Goal: Task Accomplishment & Management: Manage account settings

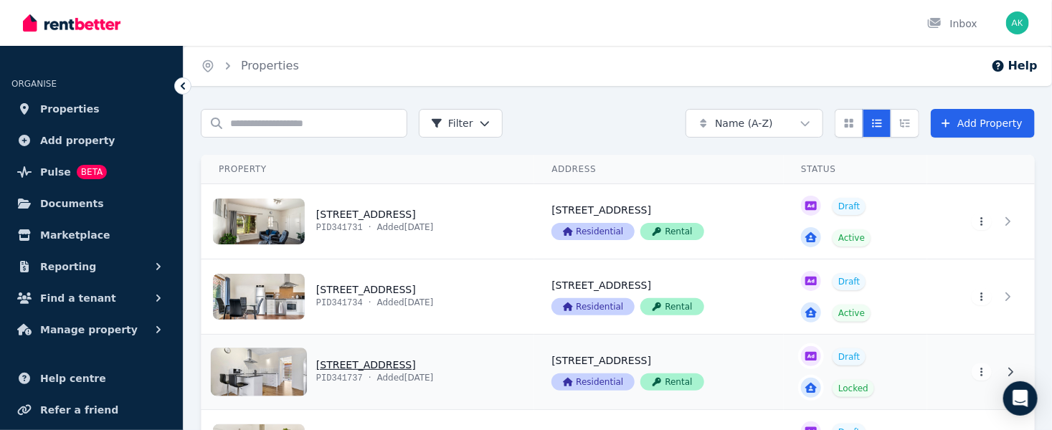
click at [275, 374] on link "View property details" at bounding box center [368, 372] width 333 height 75
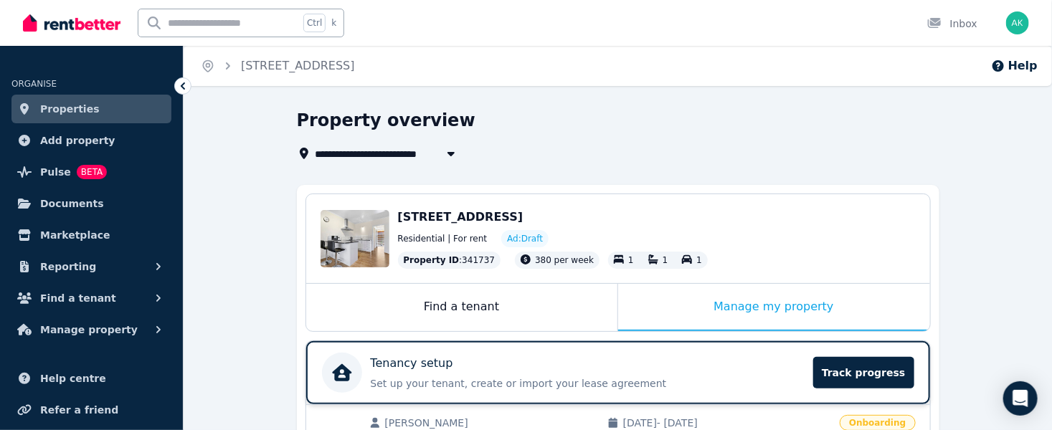
click at [417, 368] on p "Tenancy setup" at bounding box center [412, 363] width 82 height 17
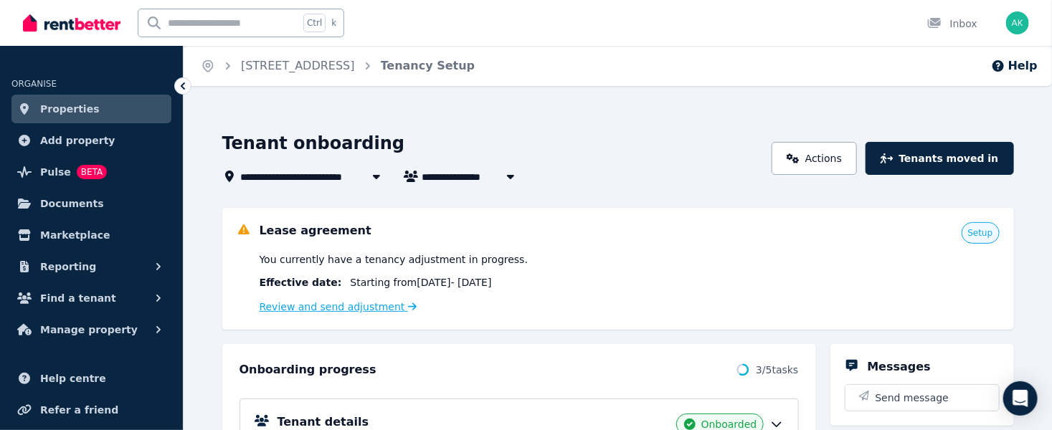
click at [351, 306] on link "Review and send adjustment" at bounding box center [339, 306] width 158 height 11
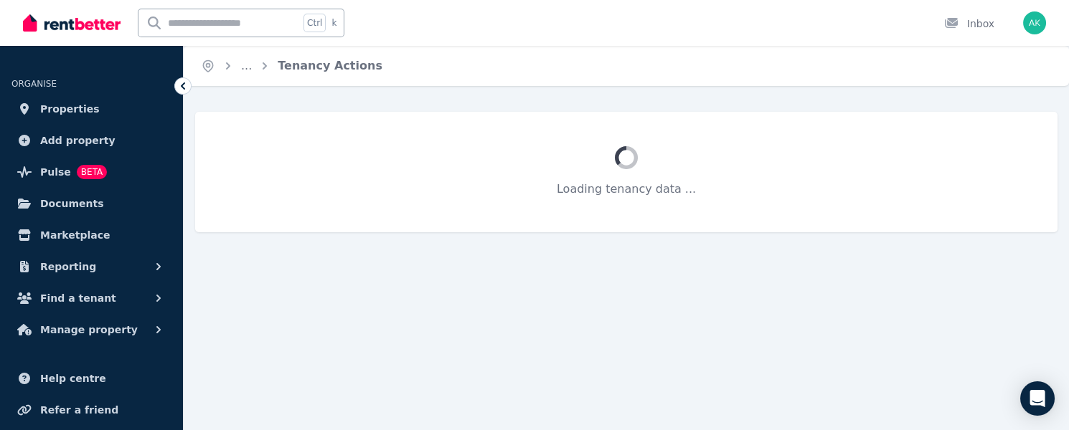
select select "**********"
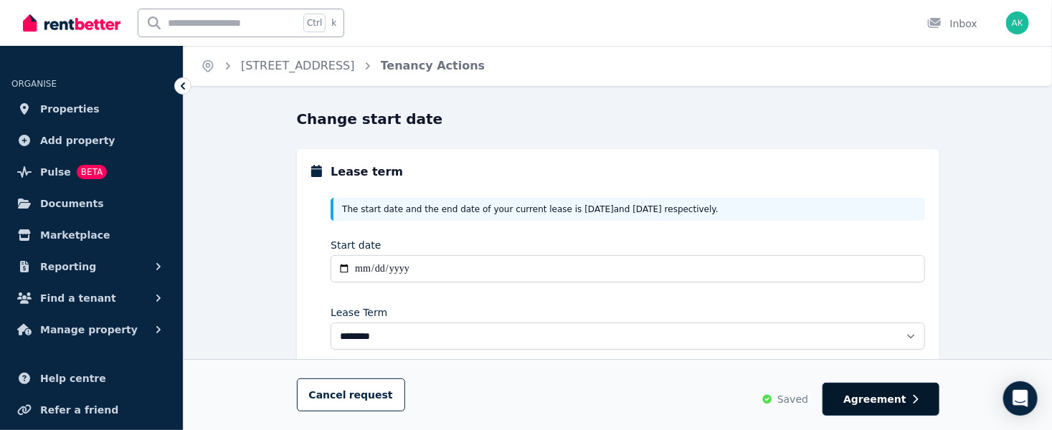
click at [889, 393] on span "Agreement" at bounding box center [874, 399] width 63 height 14
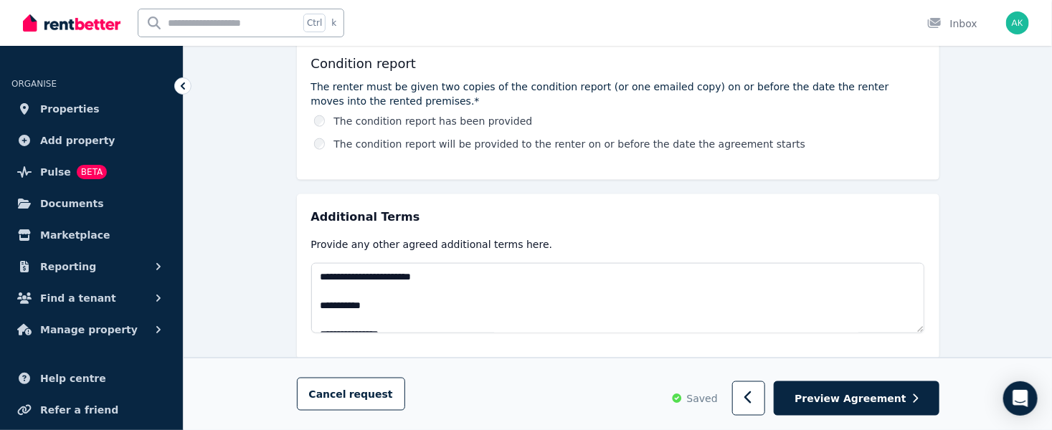
scroll to position [780, 0]
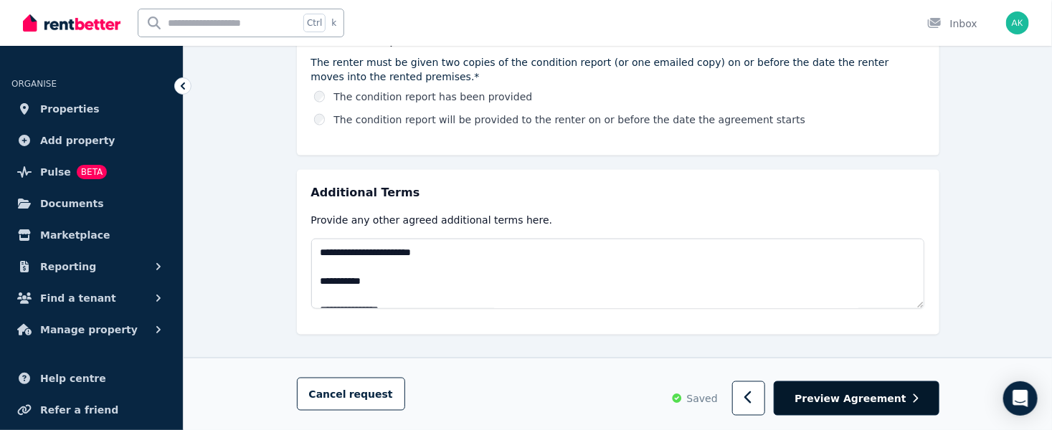
click at [865, 396] on span "Preview Agreement" at bounding box center [850, 399] width 111 height 14
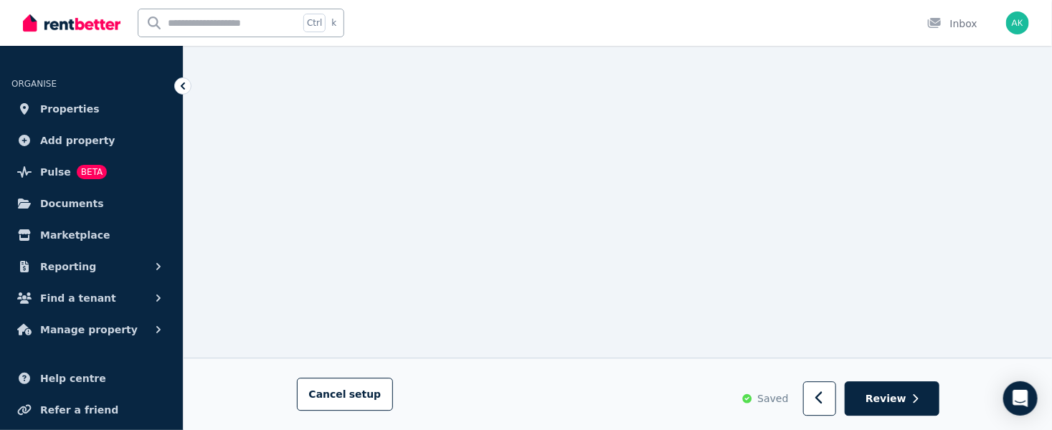
scroll to position [1936, 0]
click at [902, 393] on span "Review" at bounding box center [886, 399] width 41 height 14
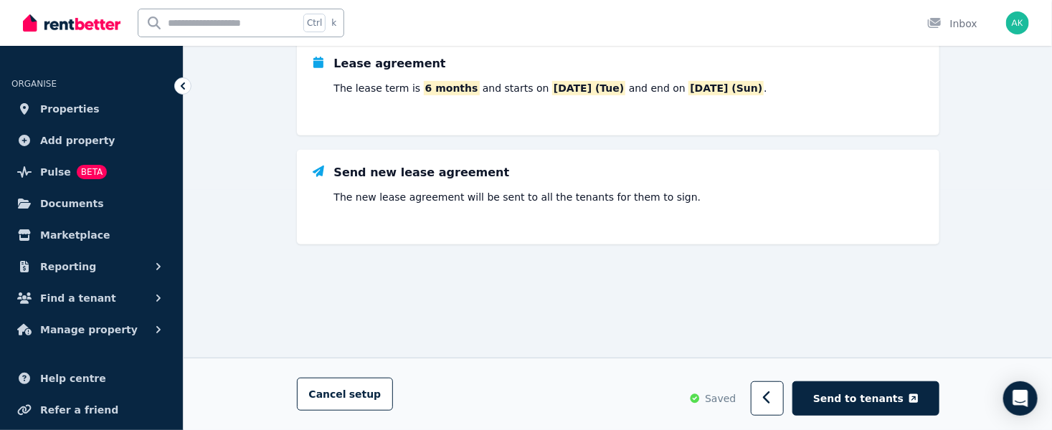
scroll to position [0, 0]
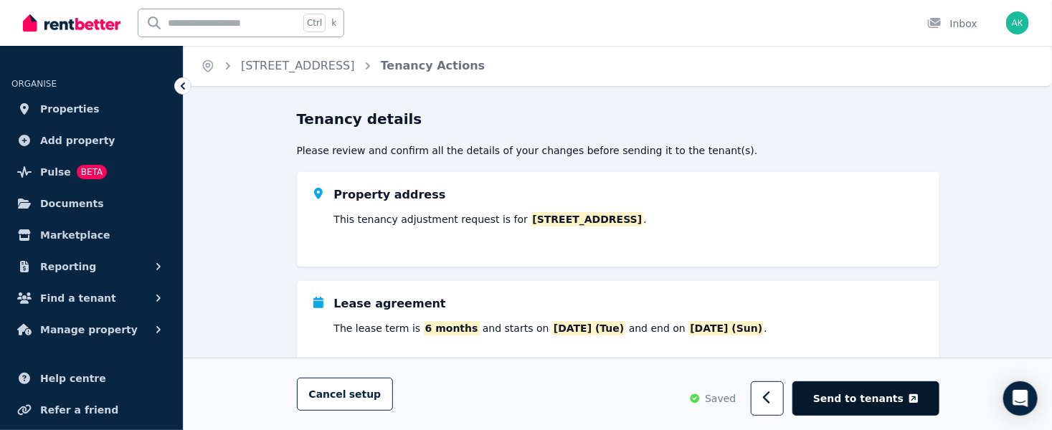
click at [866, 398] on span "Send to tenants" at bounding box center [858, 399] width 90 height 14
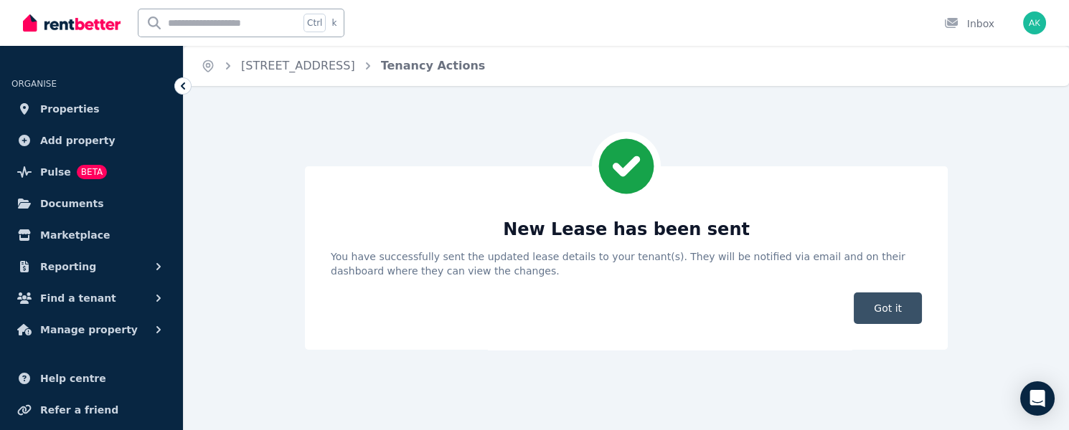
click at [894, 304] on span "Got it" at bounding box center [887, 309] width 68 height 32
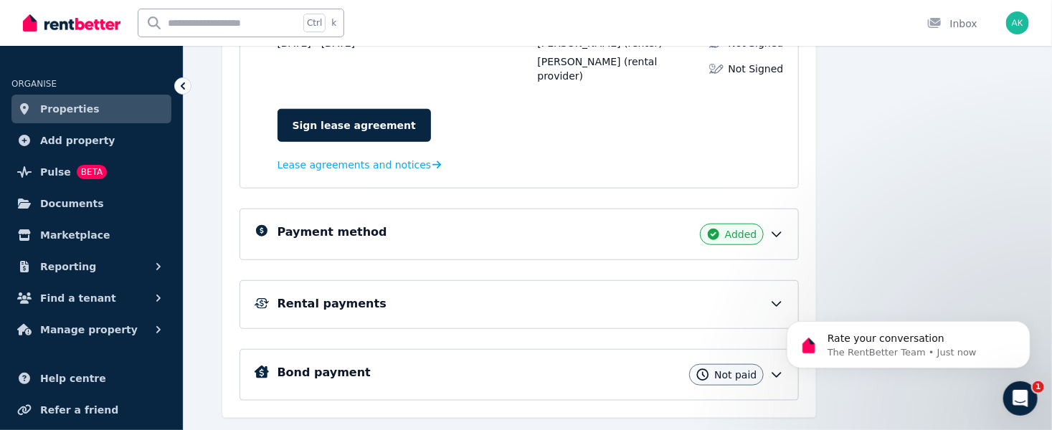
scroll to position [529, 0]
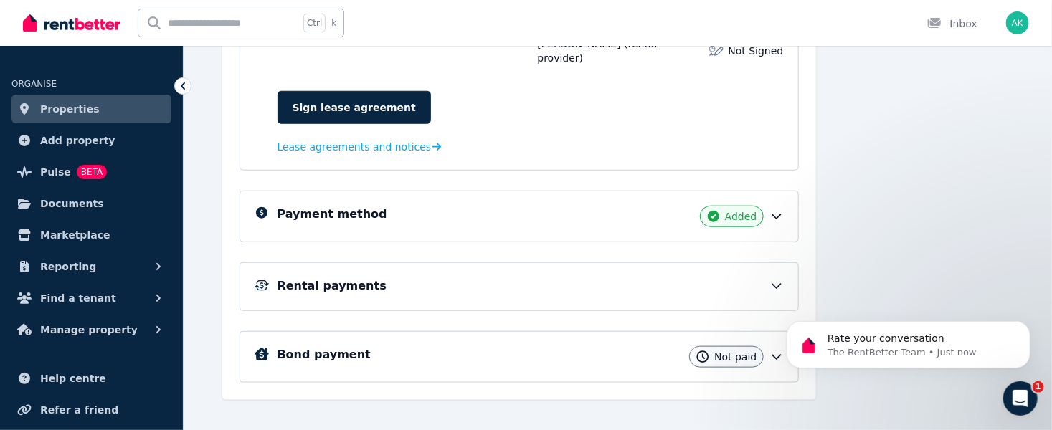
click at [347, 278] on h5 "Rental payments" at bounding box center [332, 286] width 109 height 17
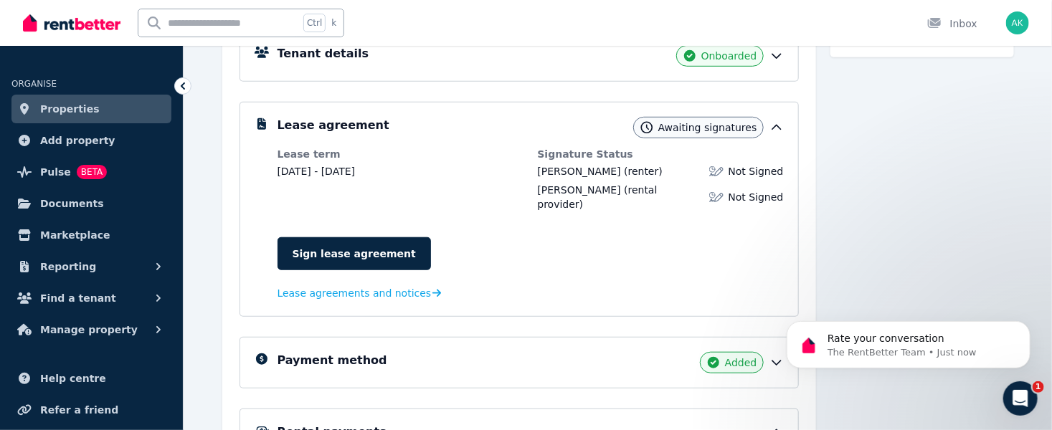
scroll to position [60, 0]
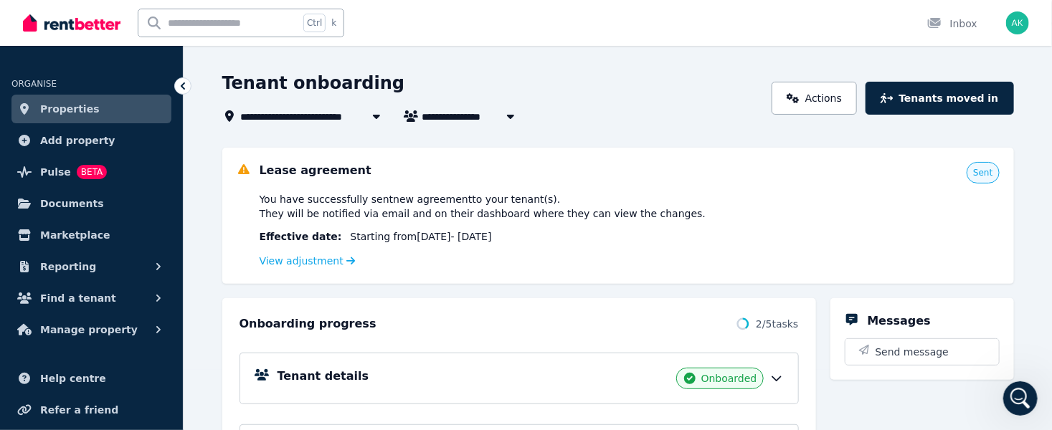
click at [637, 115] on div "**********" at bounding box center [492, 116] width 541 height 17
